Goal: Obtain resource: Download file/media

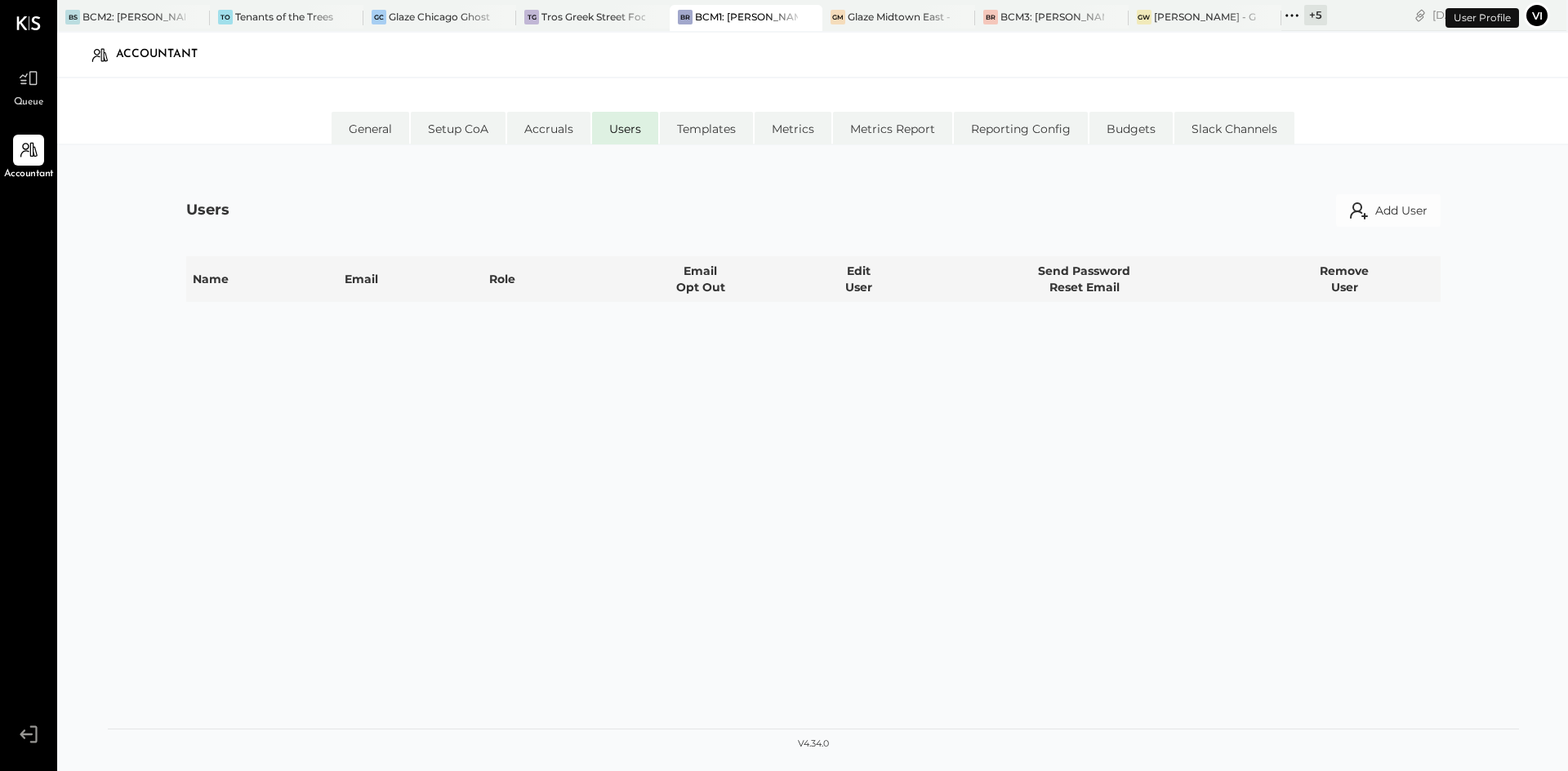
select select "**********"
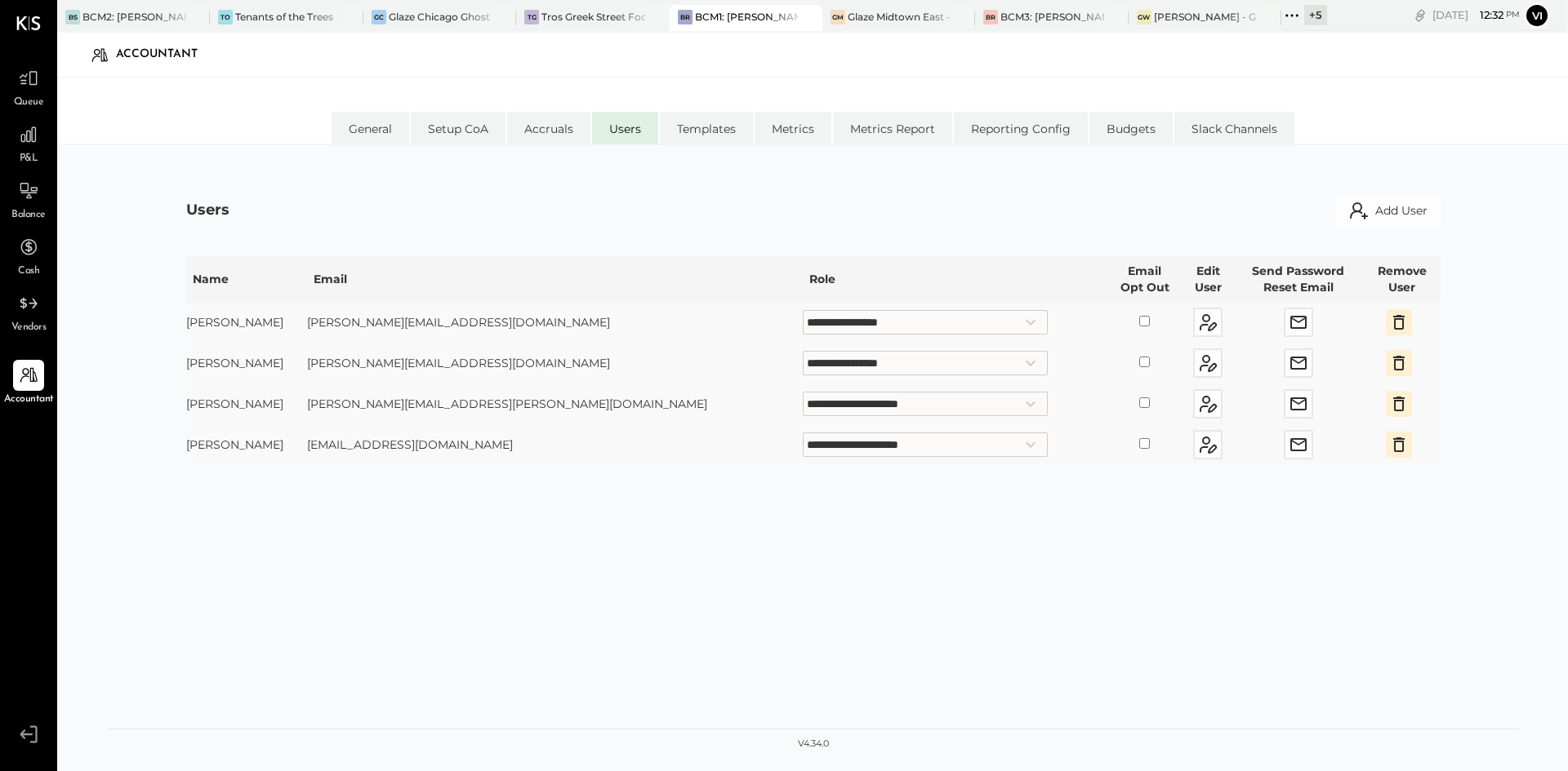
click at [0, 77] on div "Queue P&L Balance Cash Vendors Accountant v 4.34.0" at bounding box center [29, 386] width 57 height 771
click at [12, 83] on div "Queue" at bounding box center [29, 87] width 48 height 48
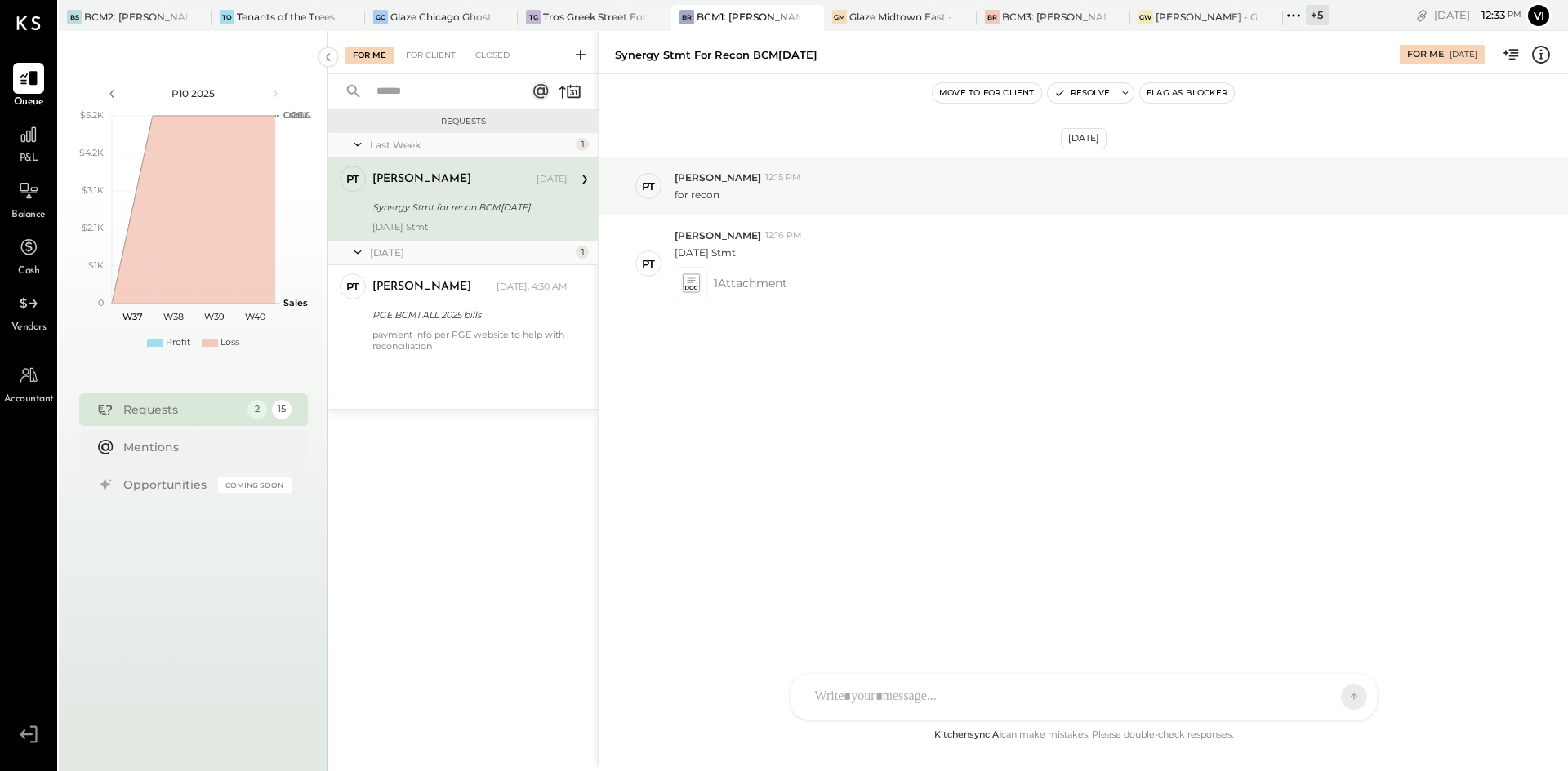
click at [446, 369] on div "Last Week 1 PT [PERSON_NAME] Accountant [PERSON_NAME] [DATE] Synergy Stmt for r…" at bounding box center [463, 271] width 269 height 276
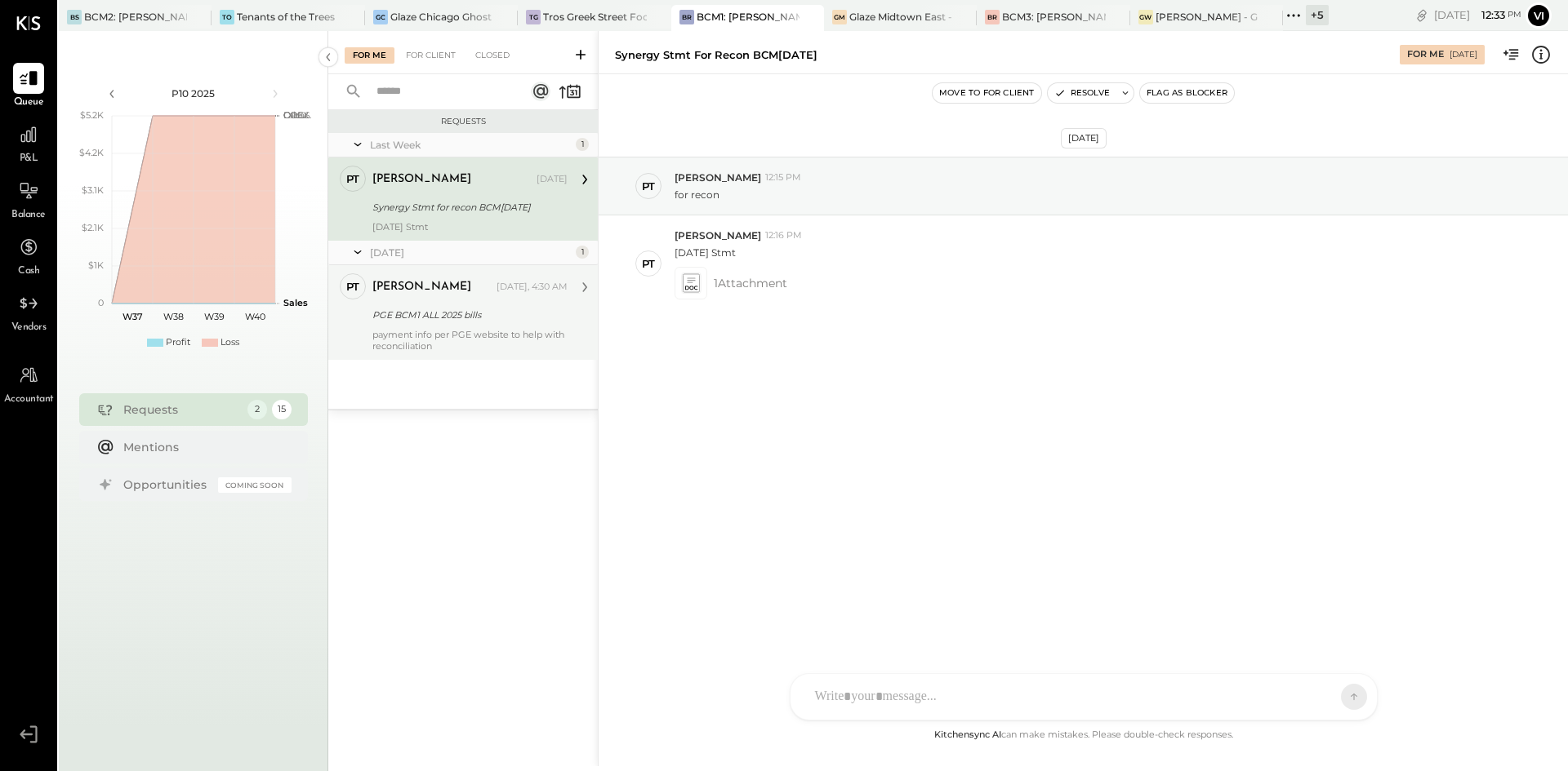
click at [450, 346] on div "payment info per PGE website to help with reconciliation" at bounding box center [469, 341] width 195 height 23
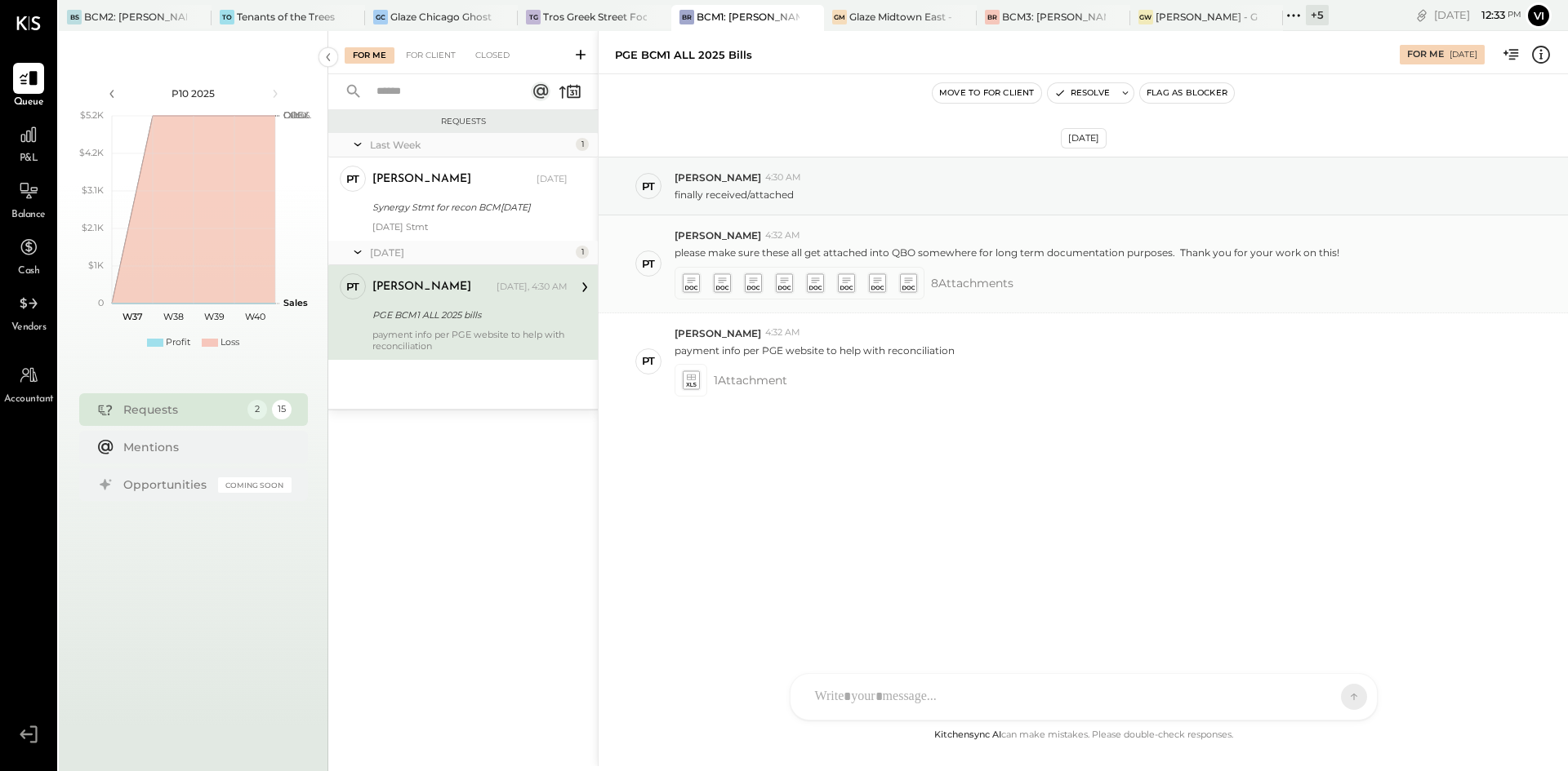
click at [689, 284] on icon at bounding box center [690, 283] width 17 height 19
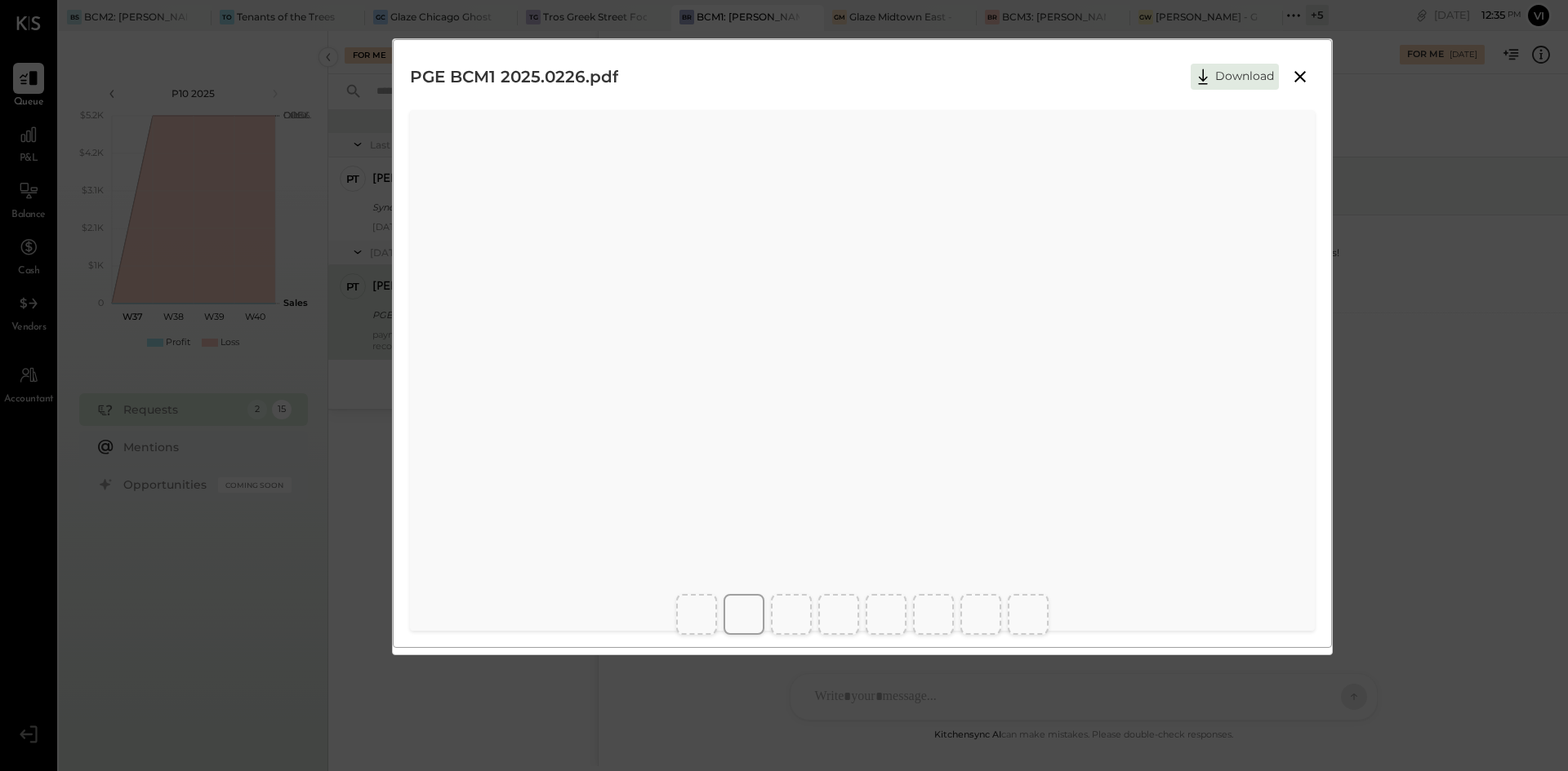
click at [1223, 75] on button "Download" at bounding box center [1234, 76] width 89 height 26
click at [1246, 77] on button "Download" at bounding box center [1234, 76] width 89 height 26
click at [774, 621] on div at bounding box center [791, 614] width 41 height 41
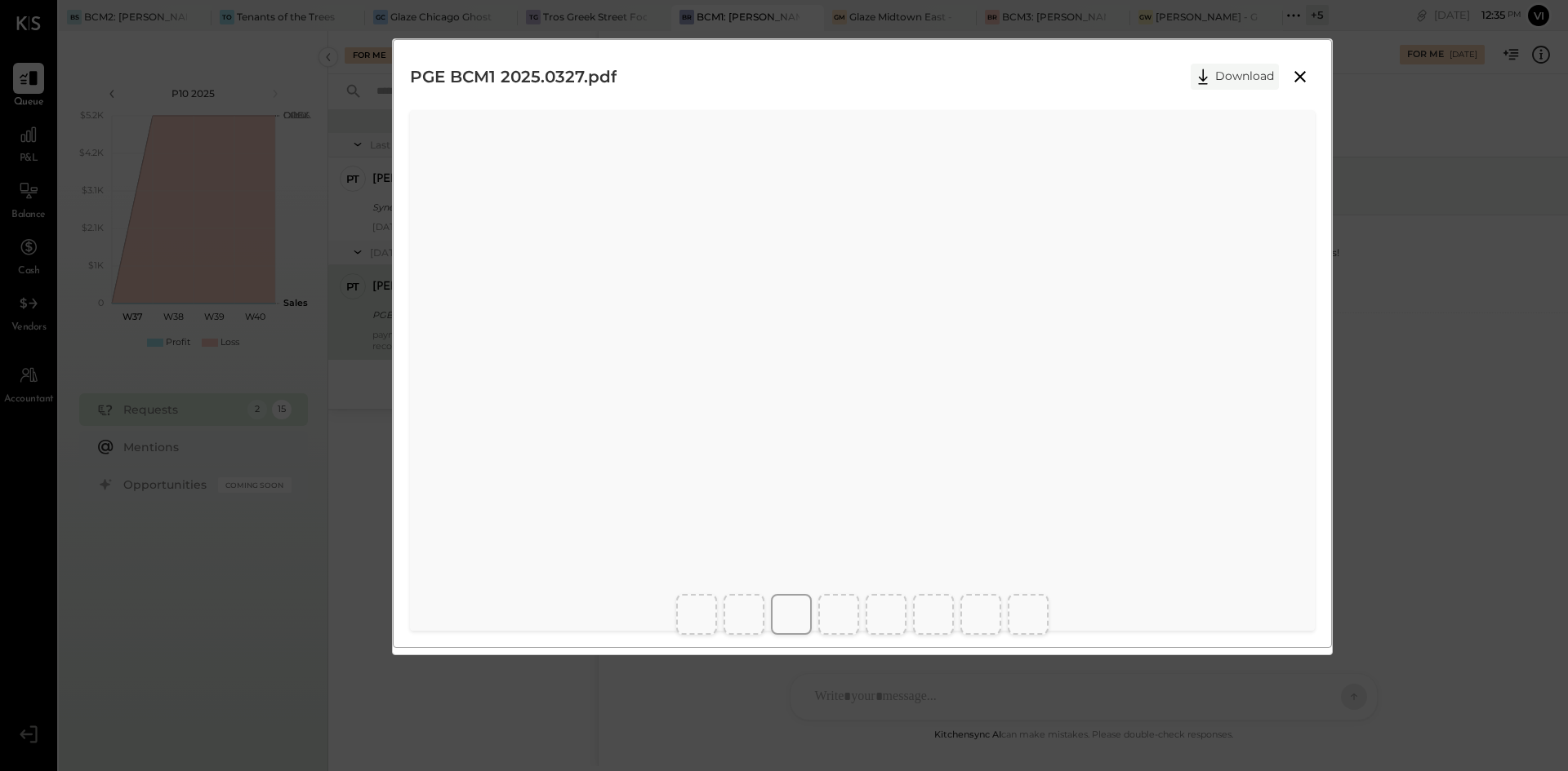
click at [1257, 72] on button "Download" at bounding box center [1234, 76] width 89 height 26
click at [1231, 61] on div "PGE BCM1 2025.0425.pdf Download" at bounding box center [863, 76] width 904 height 41
click at [1231, 66] on button "Download" at bounding box center [1234, 76] width 89 height 26
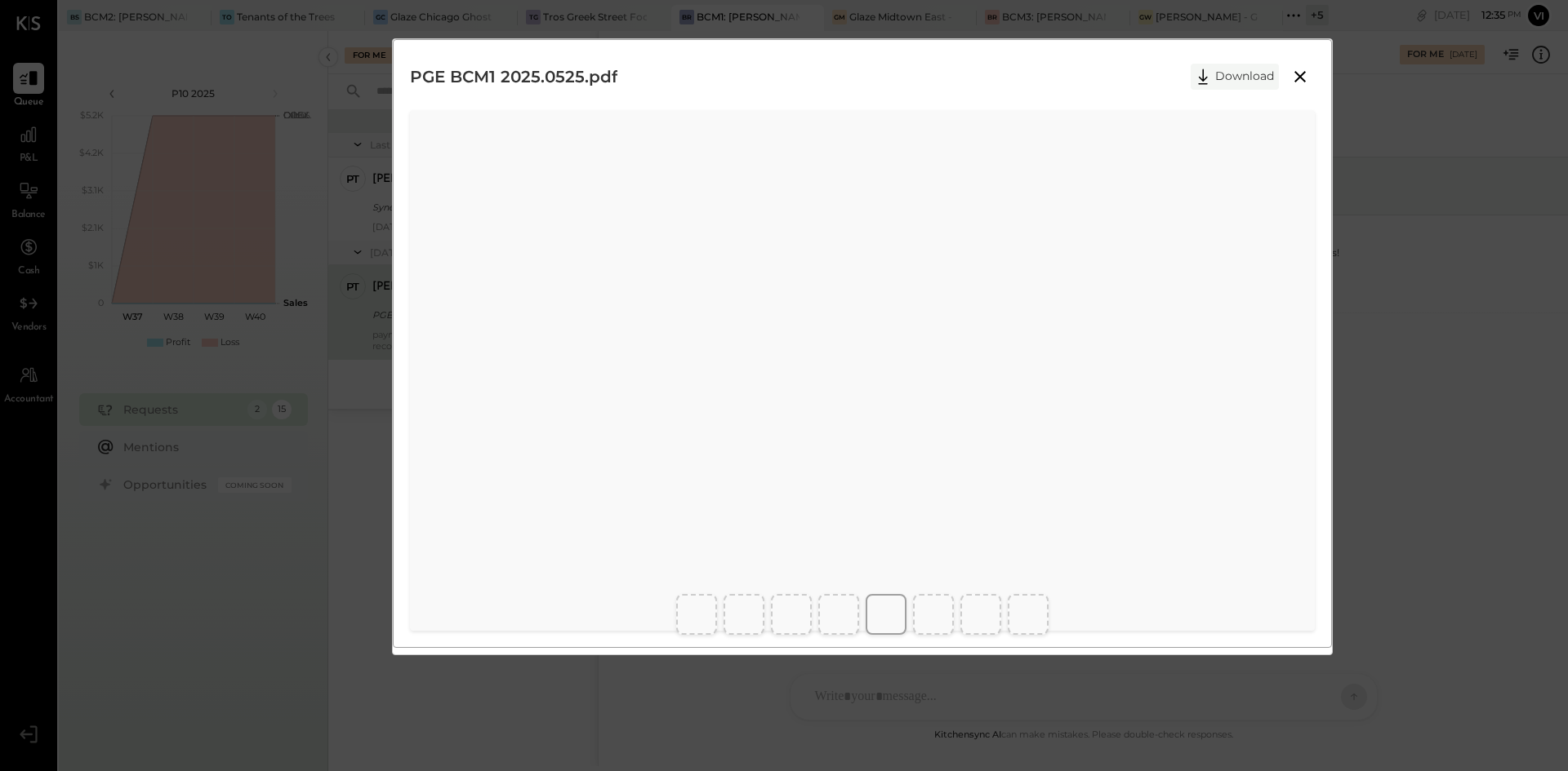
click at [1241, 75] on button "Download" at bounding box center [1234, 76] width 89 height 26
click at [1230, 79] on button "Download" at bounding box center [1234, 76] width 89 height 26
click at [1260, 74] on button "Download" at bounding box center [1234, 76] width 89 height 26
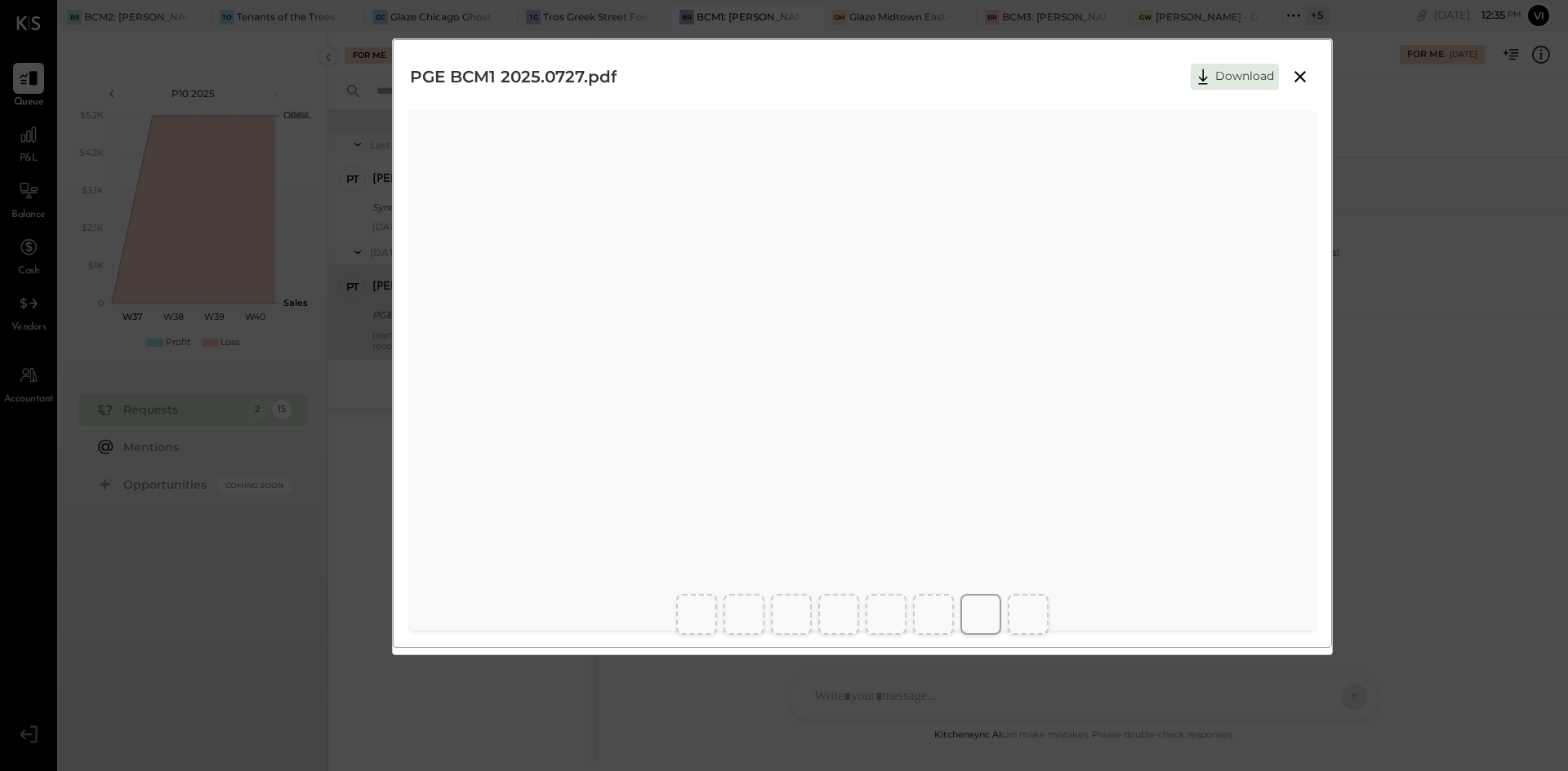
click at [1259, 74] on button "Download" at bounding box center [1234, 76] width 89 height 26
click at [1303, 71] on icon at bounding box center [1300, 76] width 20 height 20
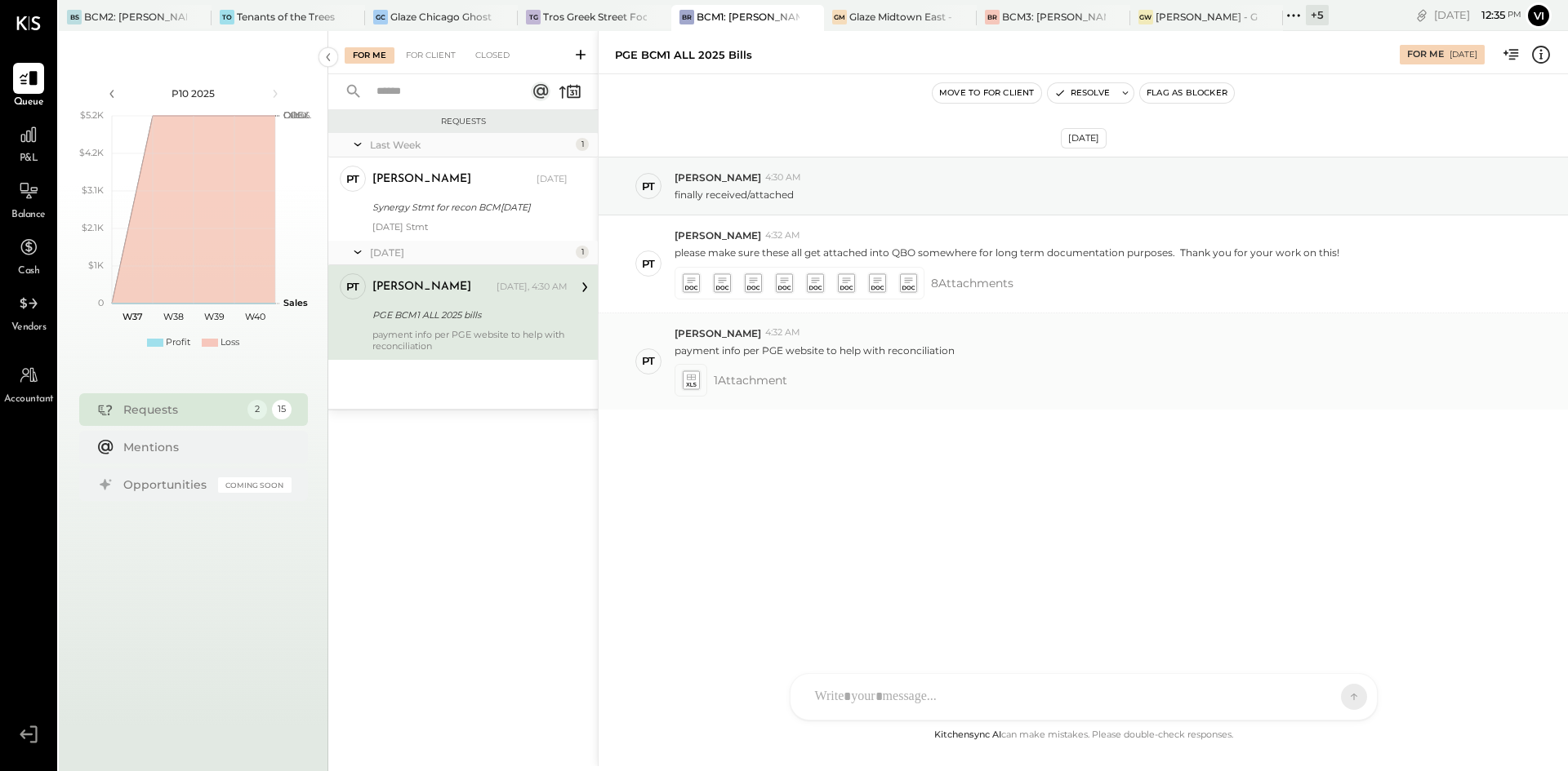
click at [701, 384] on icon at bounding box center [690, 381] width 20 height 23
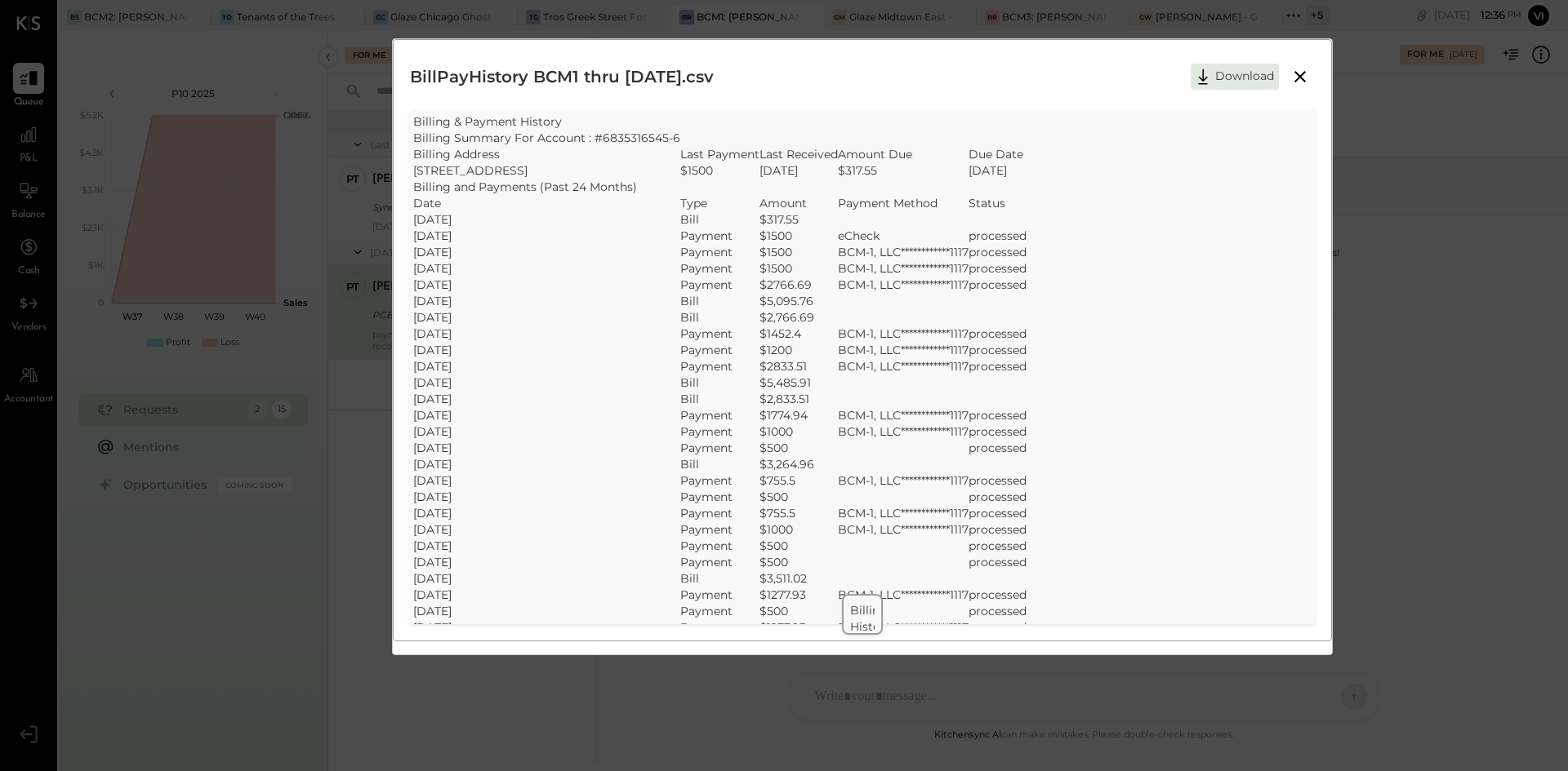
click at [1299, 81] on icon at bounding box center [1300, 76] width 20 height 20
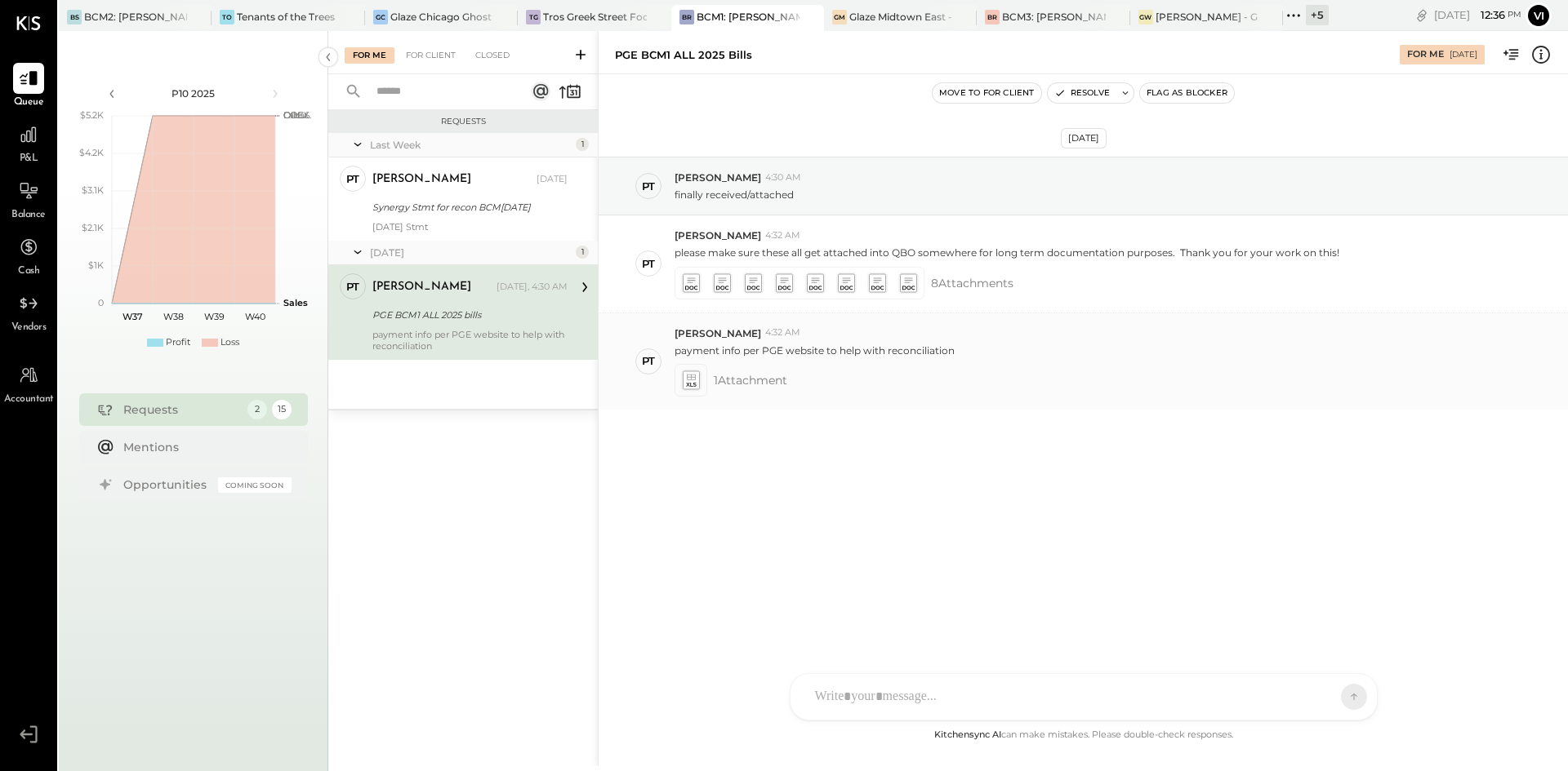
click at [689, 374] on icon at bounding box center [690, 380] width 17 height 19
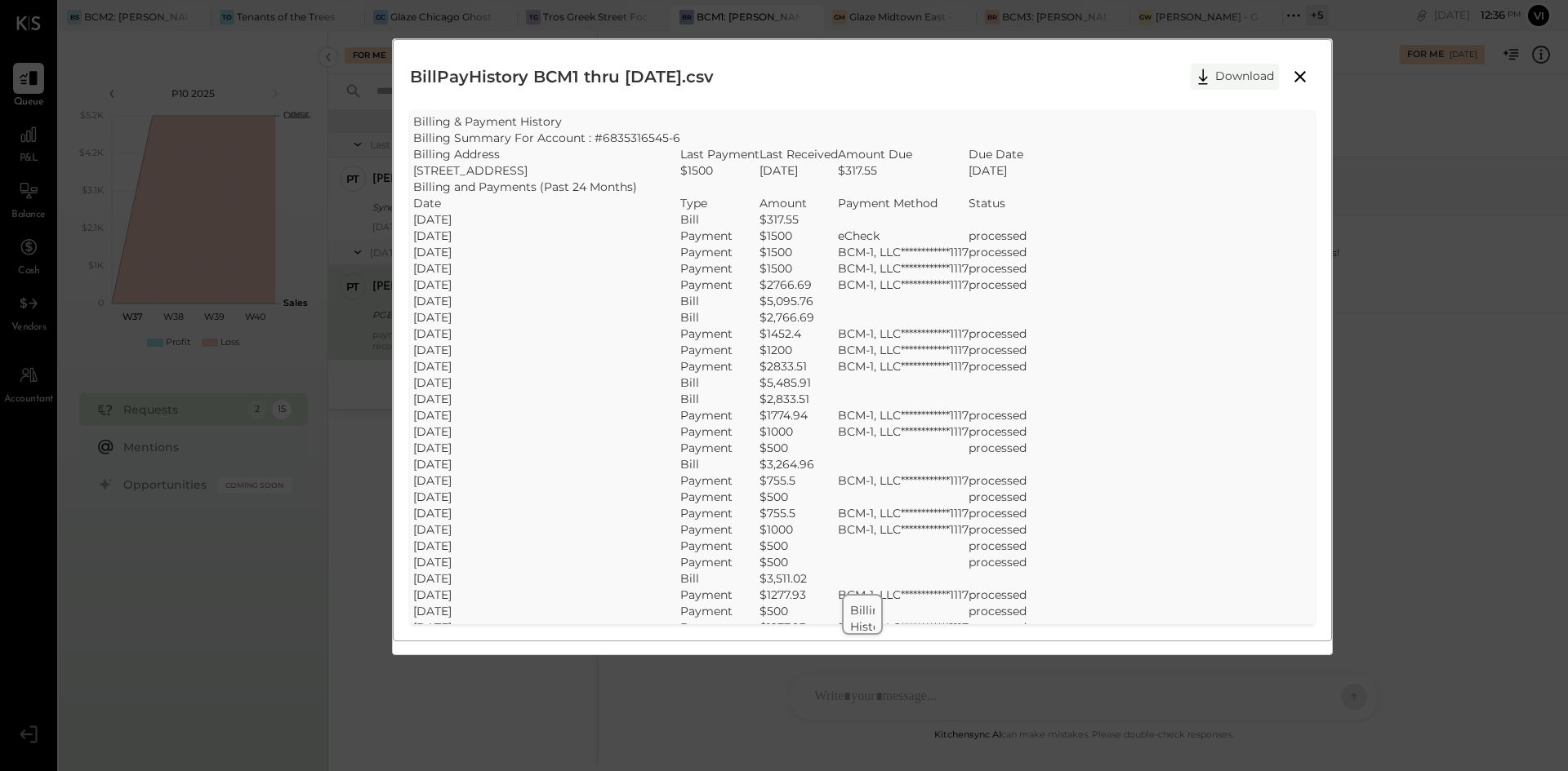
click at [1259, 85] on button "Download" at bounding box center [1234, 76] width 89 height 26
click at [949, 71] on div "BillPayHistory BCM1 thru [DATE].csv Download" at bounding box center [863, 76] width 904 height 41
click at [1297, 81] on icon at bounding box center [1300, 77] width 11 height 11
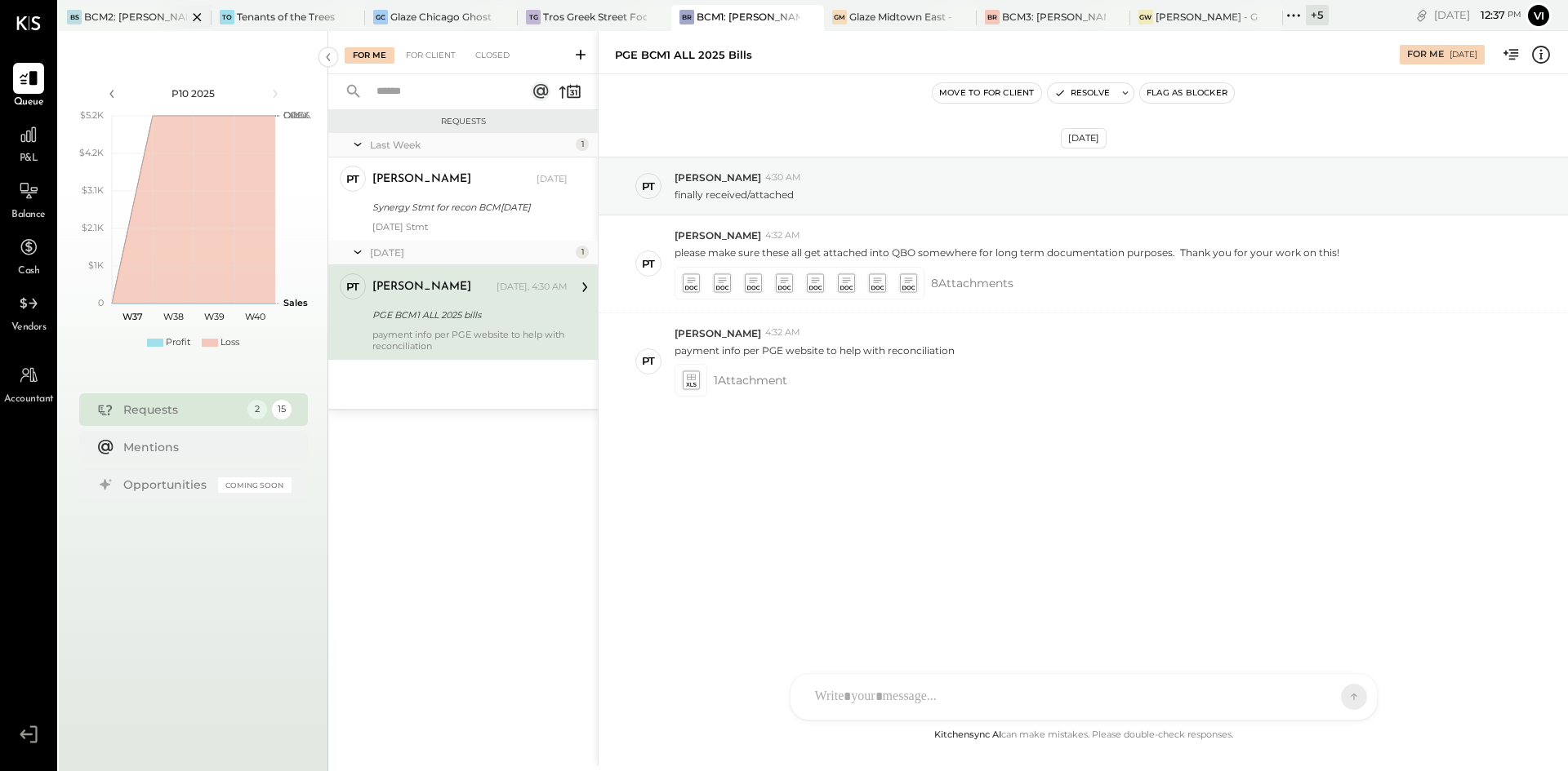
click at [132, 17] on div "BCM2: [PERSON_NAME] American Cooking" at bounding box center [135, 16] width 103 height 14
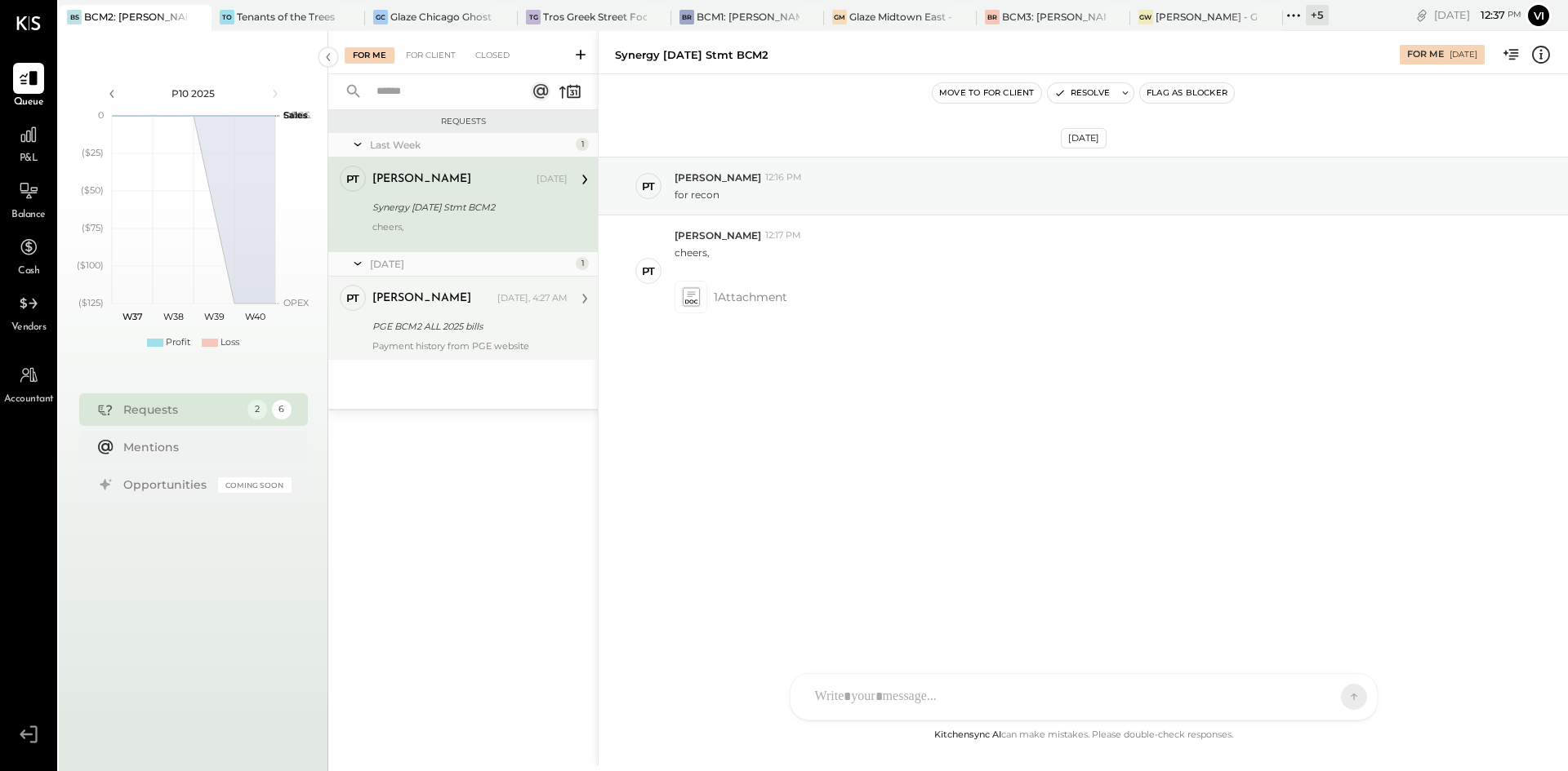
click at [489, 349] on div "Payment history from PGE website" at bounding box center [469, 346] width 195 height 11
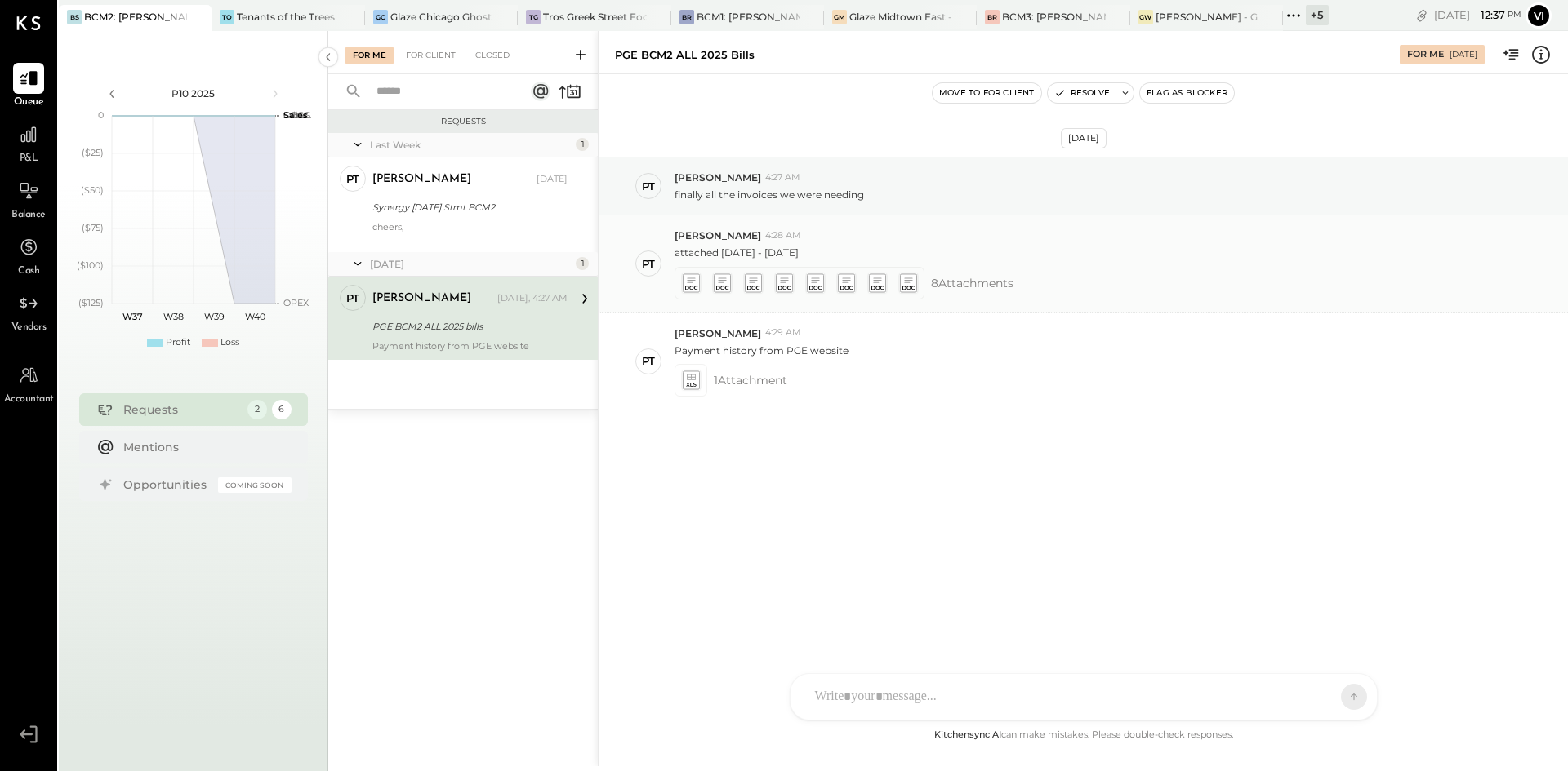
click at [693, 290] on icon at bounding box center [690, 283] width 17 height 19
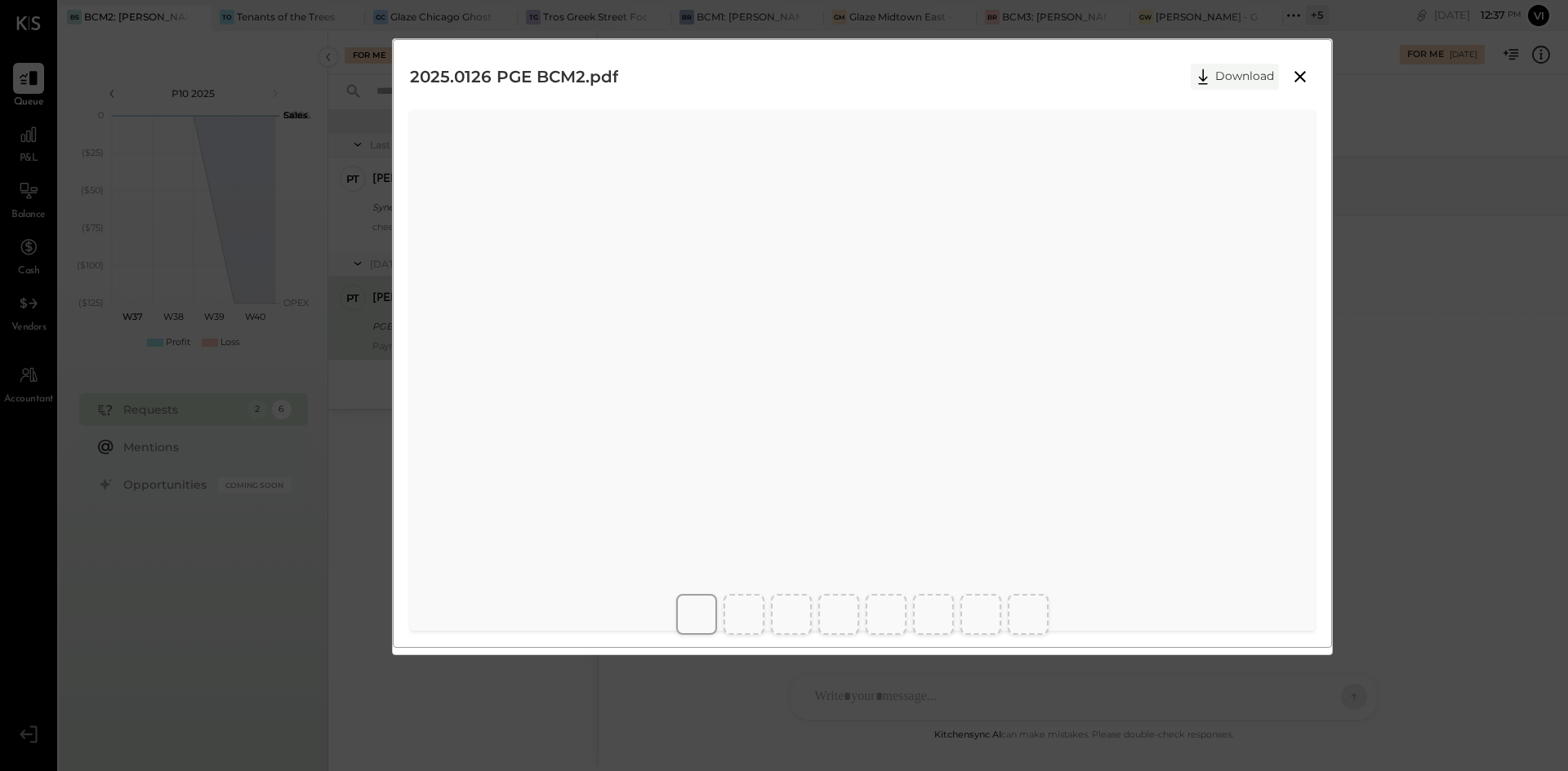
click at [1226, 74] on button "Download" at bounding box center [1234, 76] width 89 height 26
click at [1215, 83] on button "Download" at bounding box center [1234, 76] width 89 height 26
click at [1297, 77] on icon at bounding box center [1300, 76] width 20 height 20
